Goal: Transaction & Acquisition: Book appointment/travel/reservation

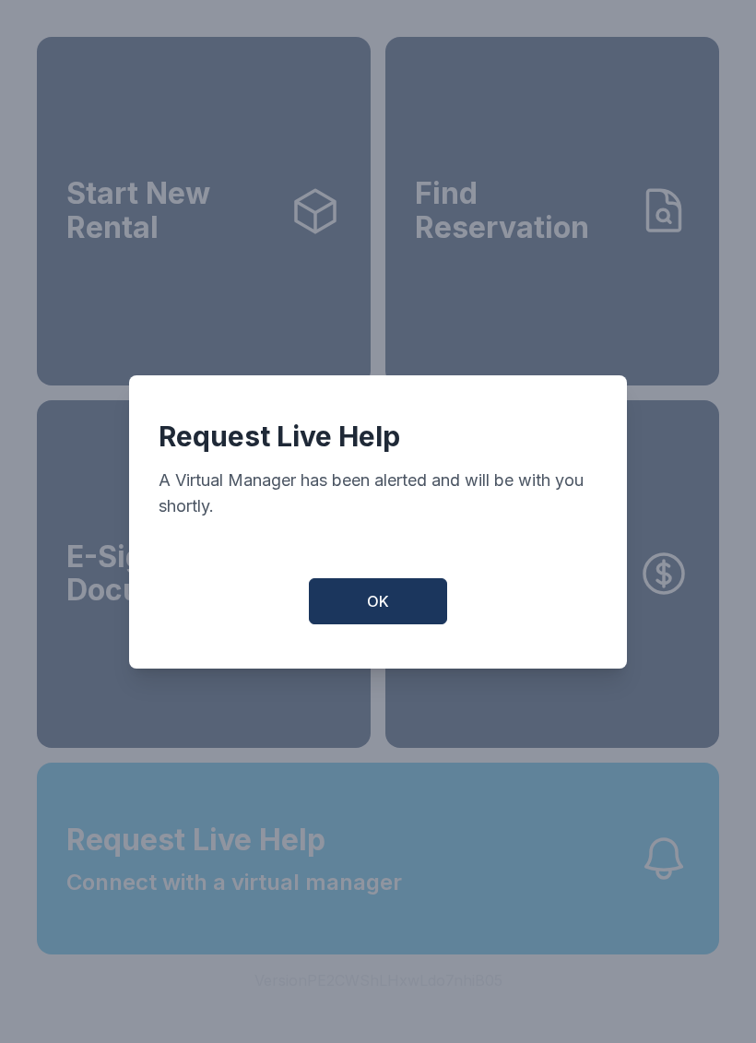
click at [348, 596] on button "OK" at bounding box center [378, 601] width 138 height 46
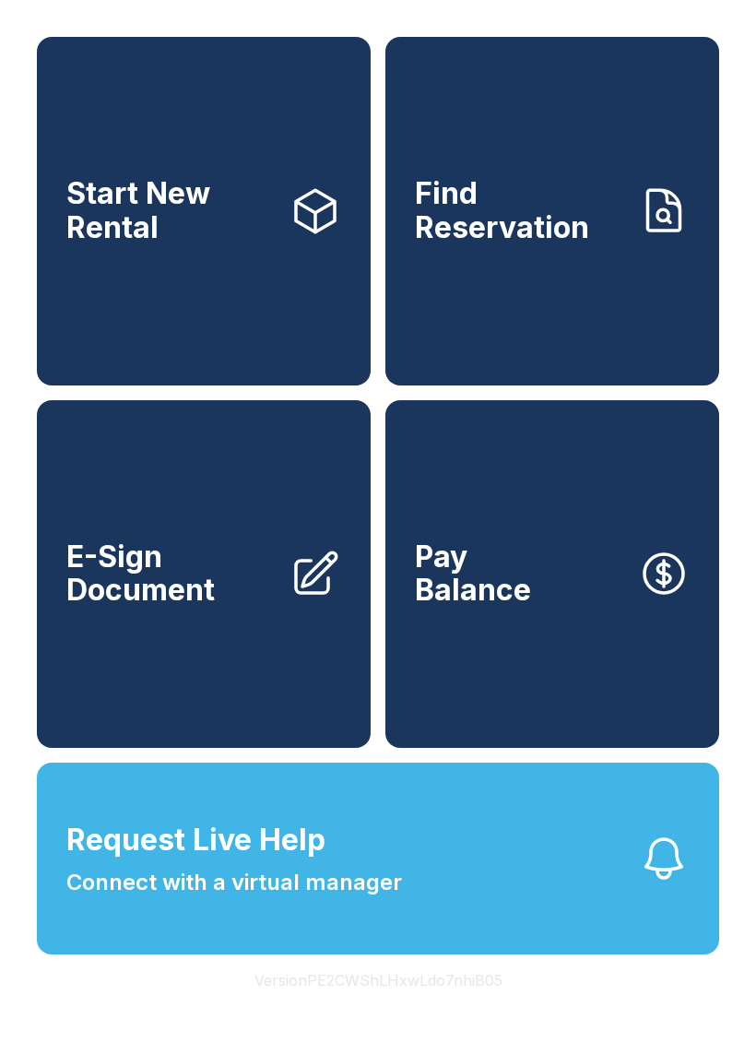
click at [120, 258] on link "Start New Rental" at bounding box center [204, 211] width 334 height 349
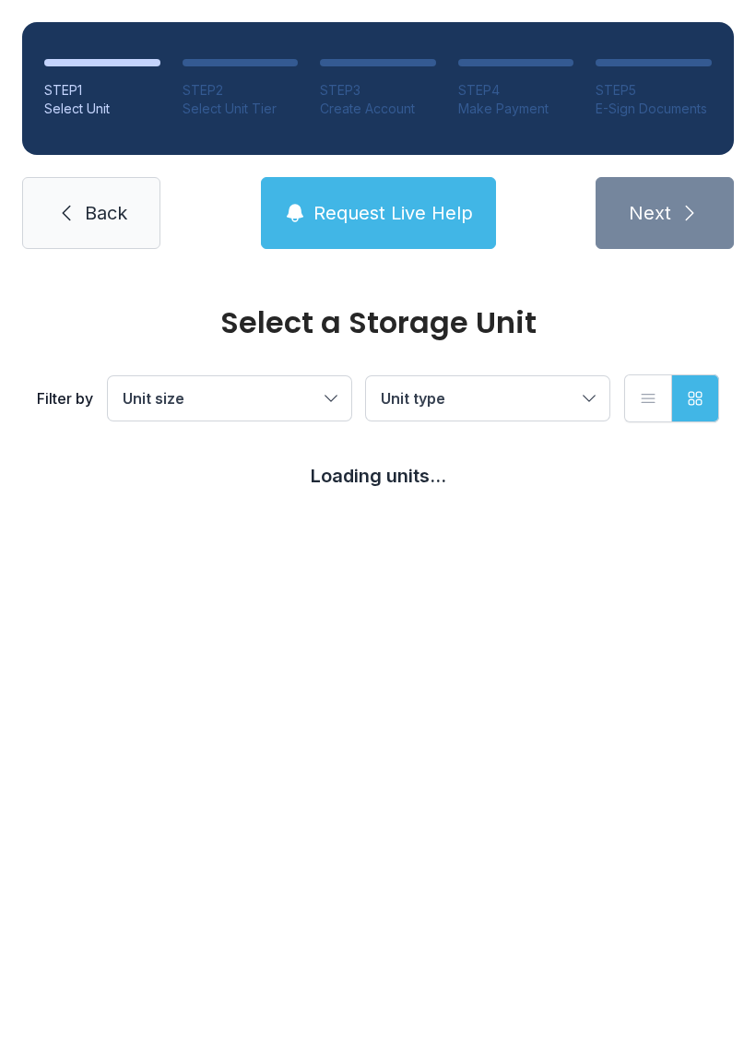
click at [77, 214] on link "Back" at bounding box center [91, 213] width 138 height 72
